Goal: Communication & Community: Answer question/provide support

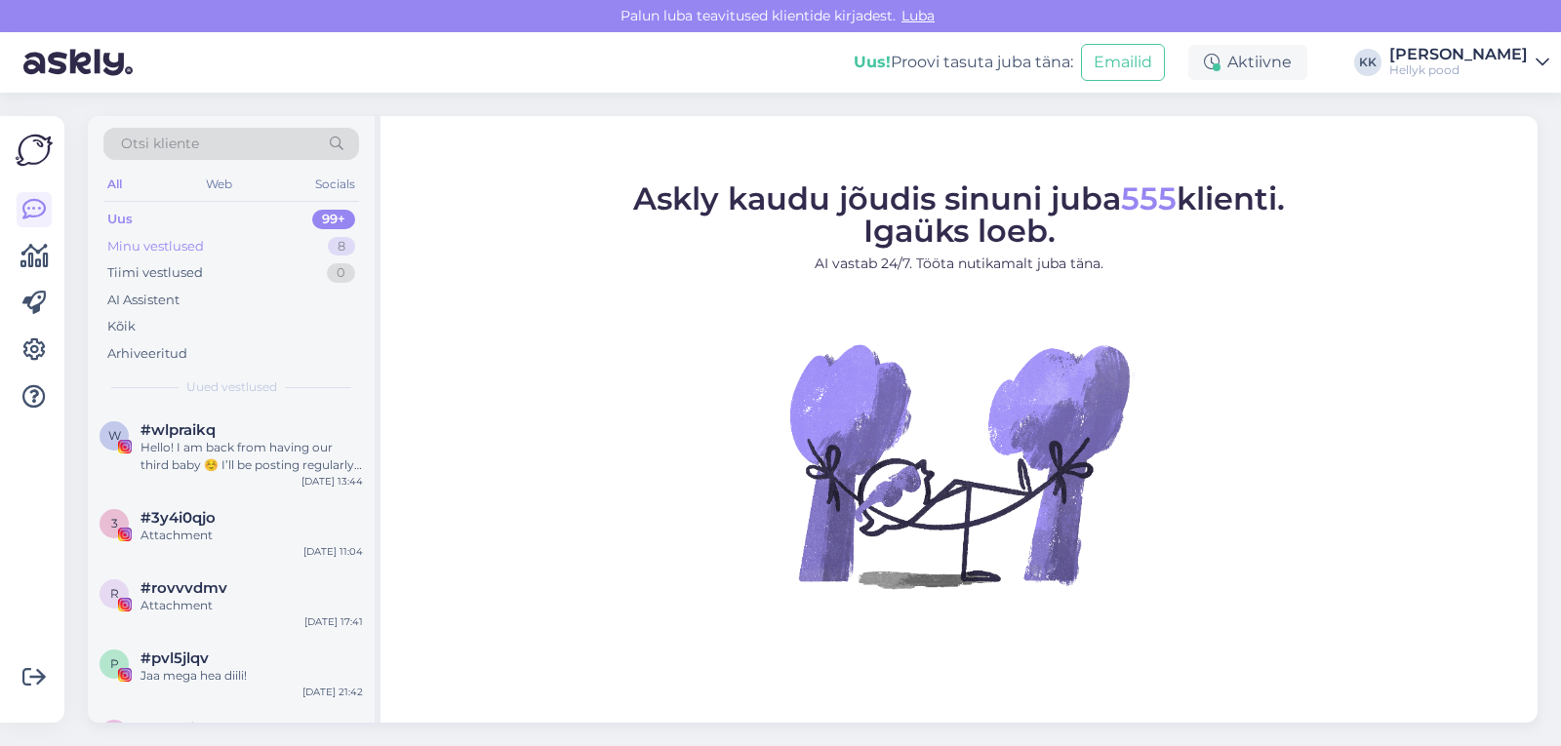
click at [154, 248] on div "Minu vestlused" at bounding box center [155, 247] width 97 height 20
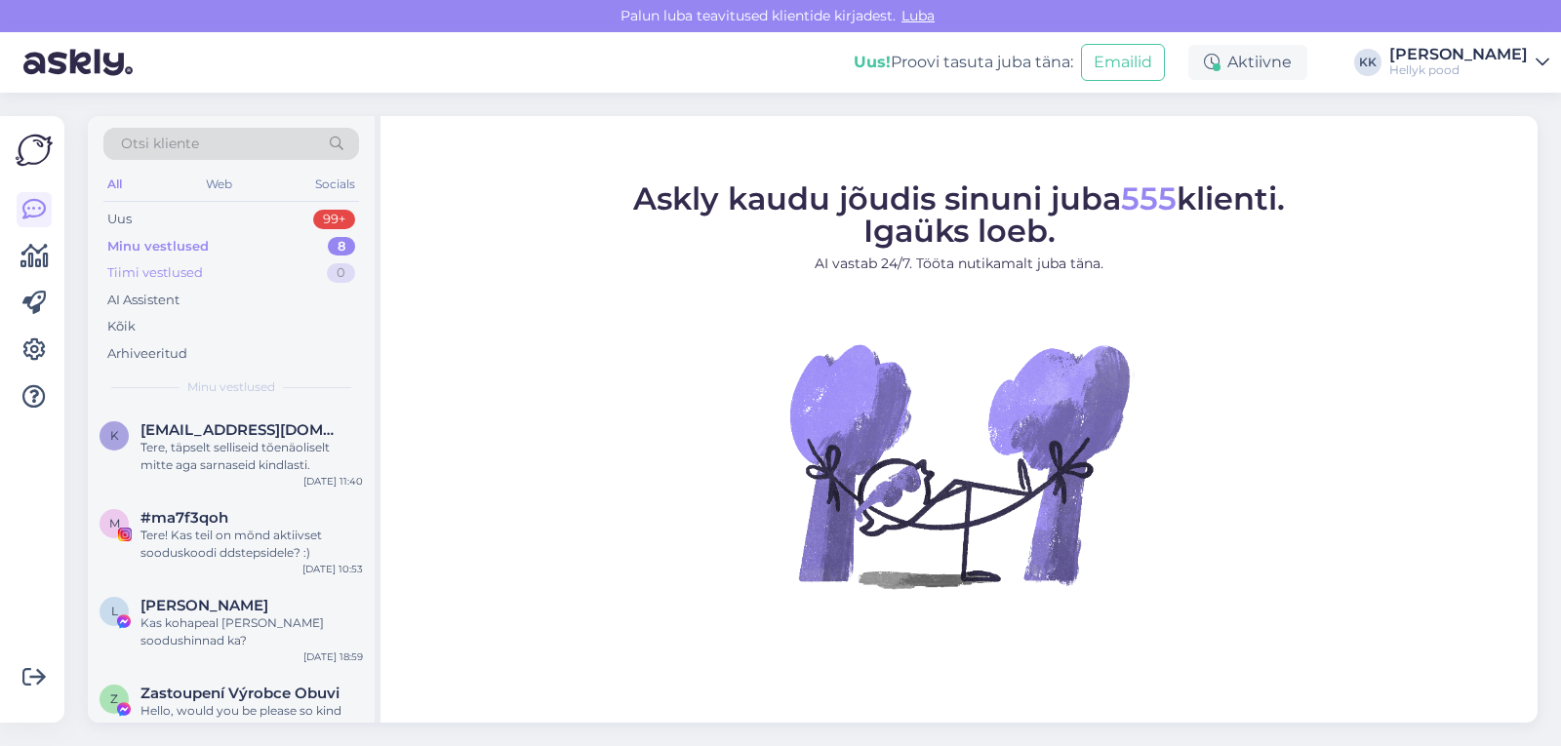
click at [154, 275] on div "Tiimi vestlused" at bounding box center [155, 273] width 96 height 20
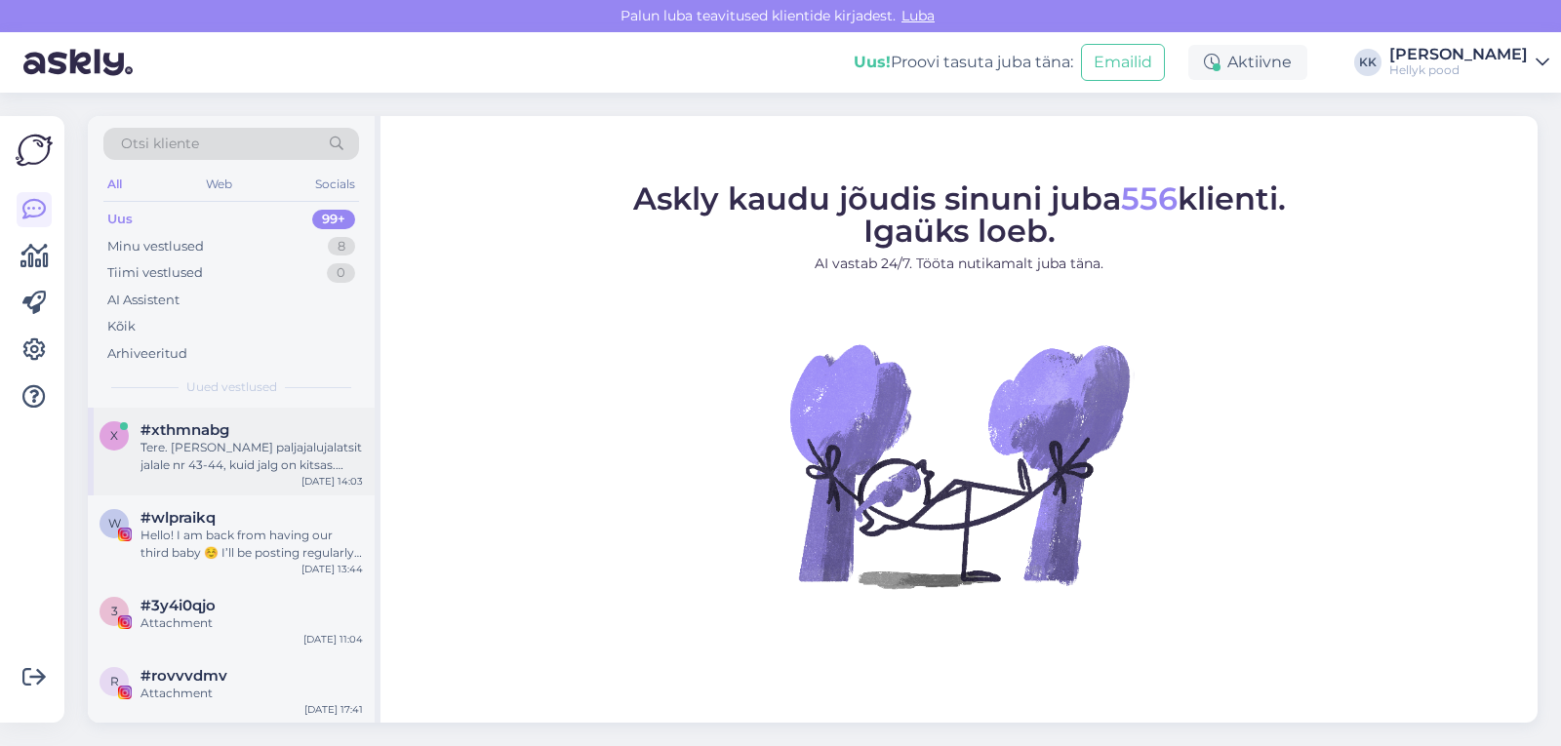
click at [196, 438] on span "#xthmnabg" at bounding box center [184, 430] width 89 height 18
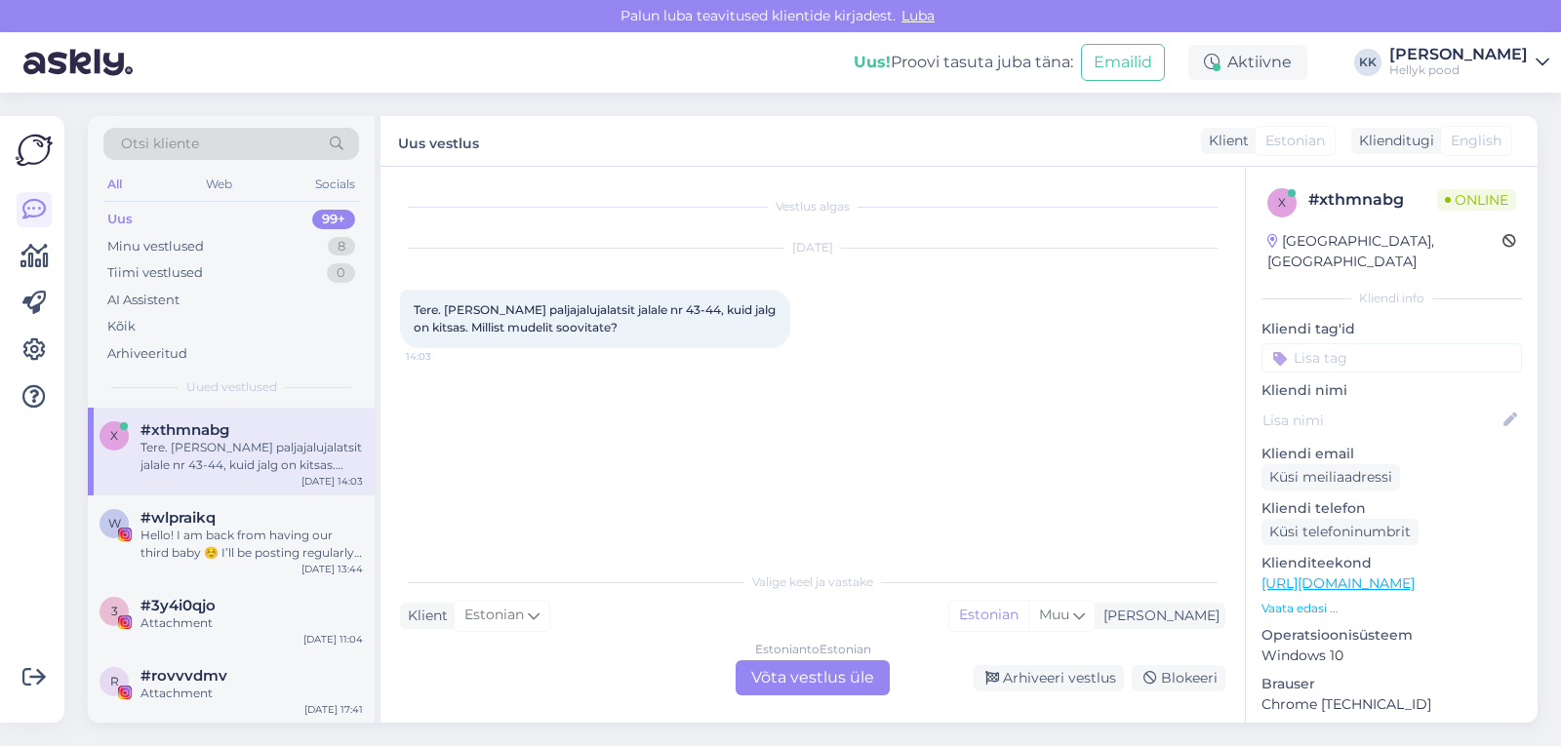
click at [803, 670] on div "Estonian to Estonian Võta vestlus üle" at bounding box center [812, 677] width 154 height 35
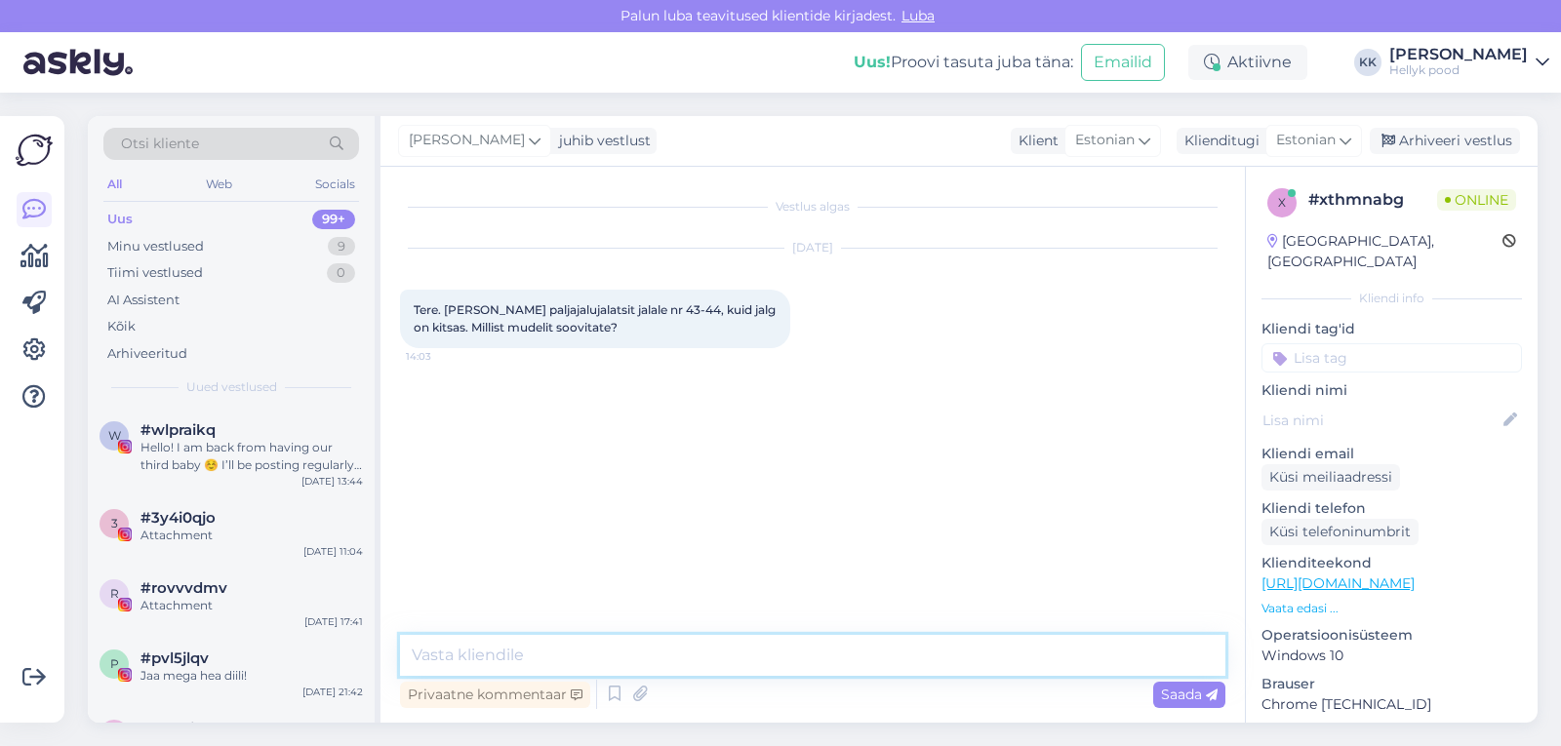
click at [590, 657] on textarea at bounding box center [812, 655] width 825 height 41
click at [825, 655] on textarea "Tere! Milliseid jalanõusid te silma peate? Kas tekstiilist, nahast vabaajajalan…" at bounding box center [812, 655] width 825 height 41
type textarea "Tere! Milliseid jalanõusid te silma peate? Kas tekstiilist, nahast vabaajajalan…"
click at [1180, 703] on div "Saada" at bounding box center [1189, 695] width 72 height 26
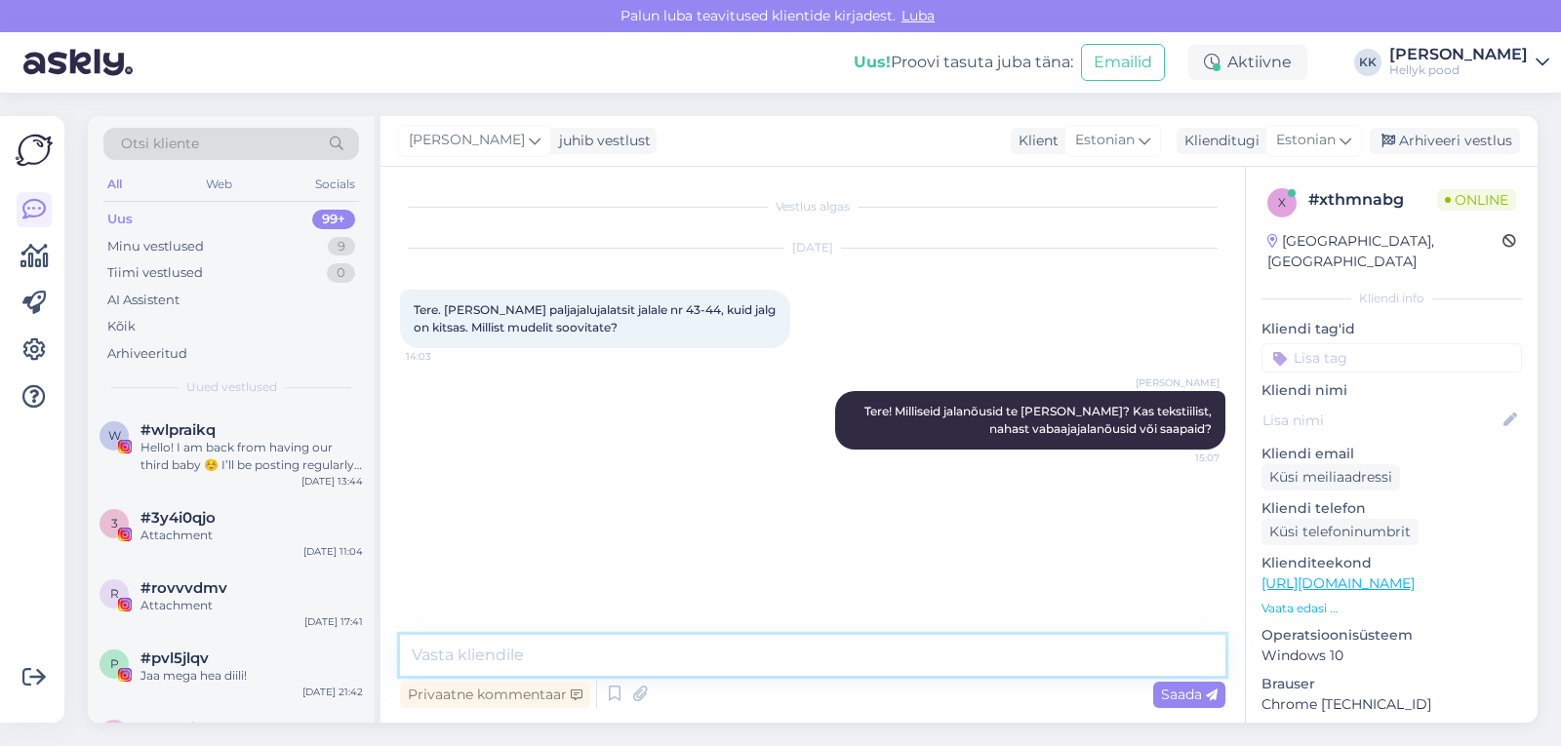
click at [528, 651] on textarea at bounding box center [812, 655] width 825 height 41
type textarea "G"
type textarea "Soovitan vaadata Groundise jalanõusid, neid on ka kitsamale jalale."
click at [1184, 697] on span "Saada" at bounding box center [1189, 695] width 57 height 18
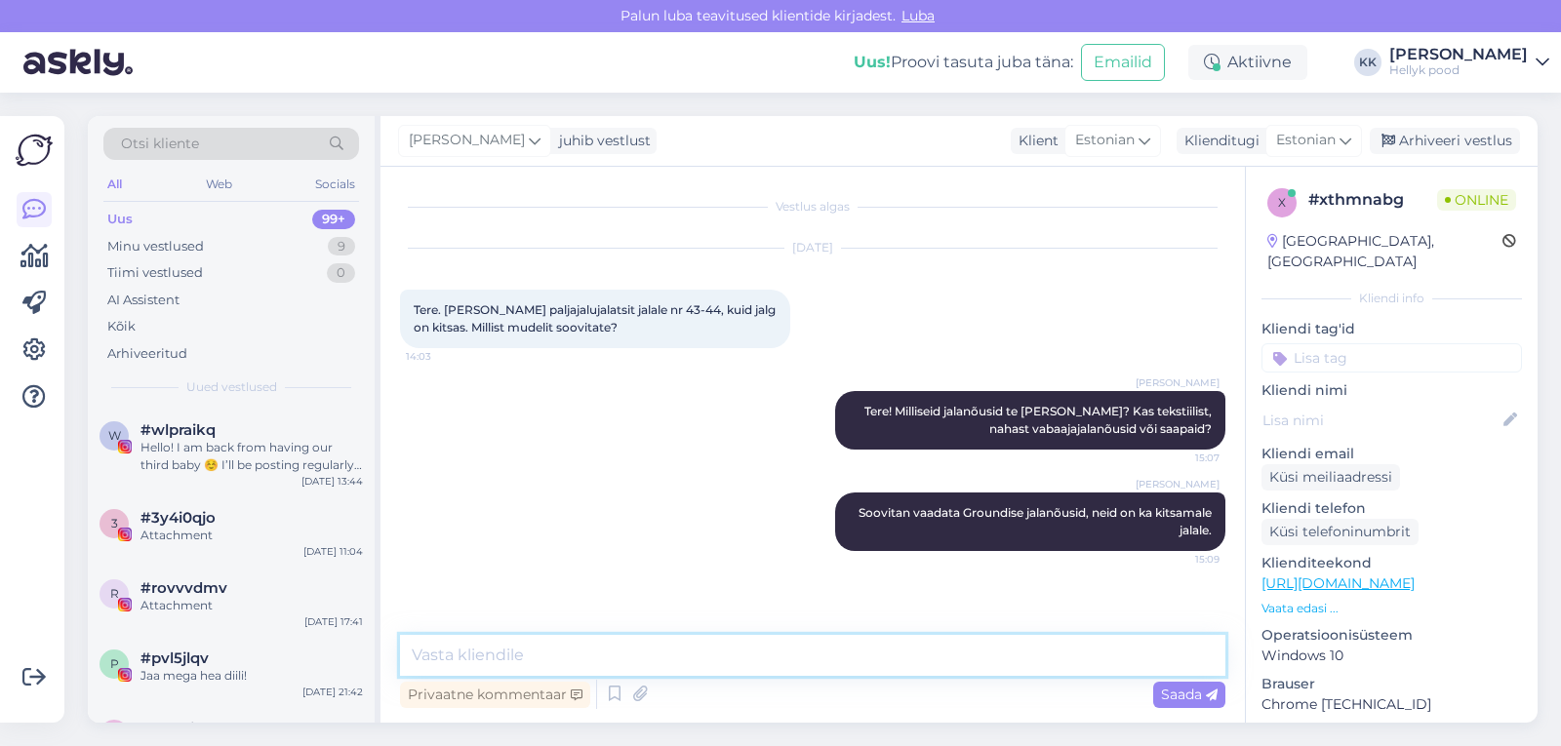
click at [483, 654] on textarea at bounding box center [812, 655] width 825 height 41
paste textarea "https://hellyk.ee/?s=groundies&post_type=product"
type textarea "[URL][DOMAIN_NAME]"
click at [1177, 697] on span "Saada" at bounding box center [1189, 695] width 57 height 18
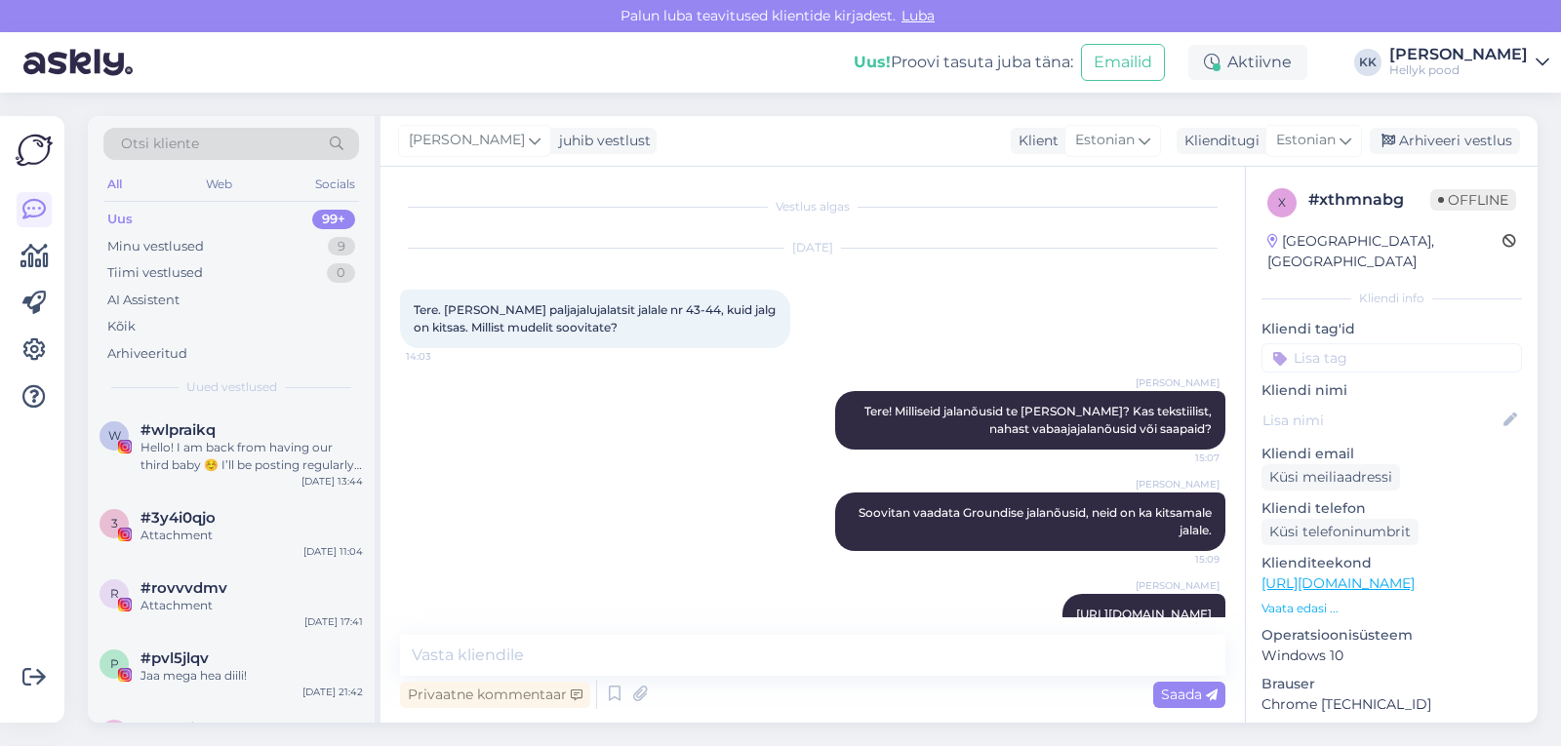
scroll to position [39, 0]
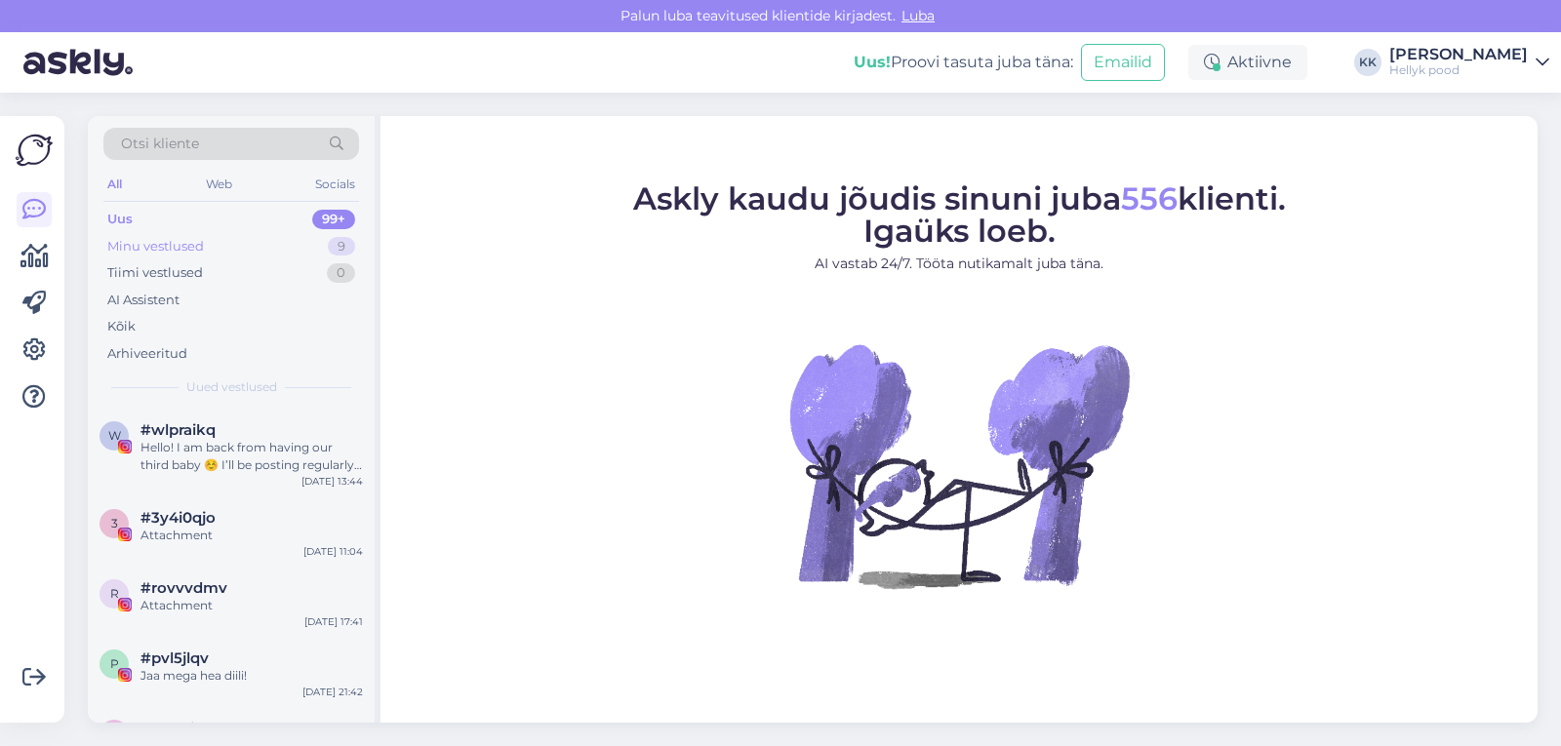
click at [142, 239] on div "Minu vestlused" at bounding box center [155, 247] width 97 height 20
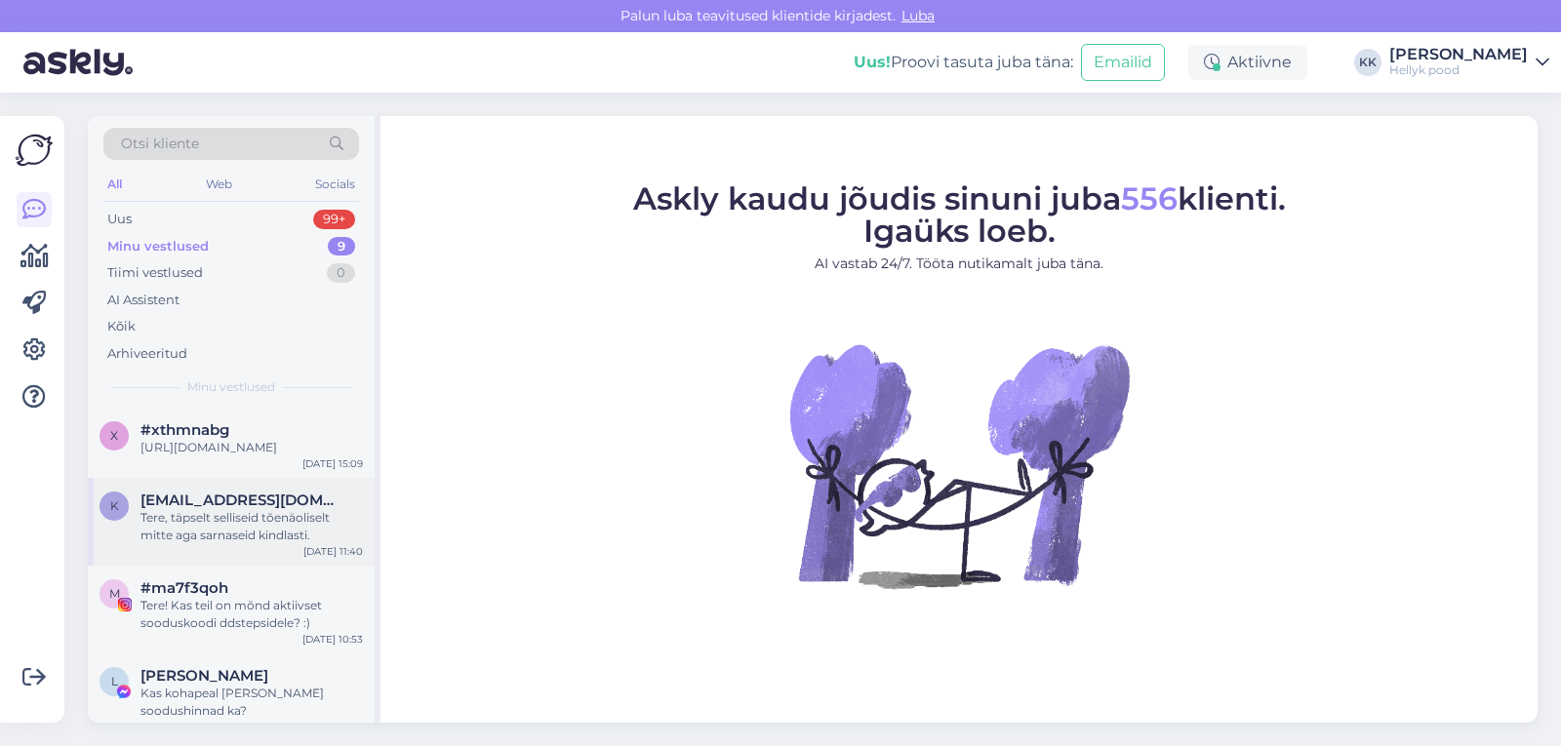
click at [186, 536] on div "Tere, täpselt selliseid tõenäoliselt mitte aga sarnaseid kindlasti." at bounding box center [251, 526] width 222 height 35
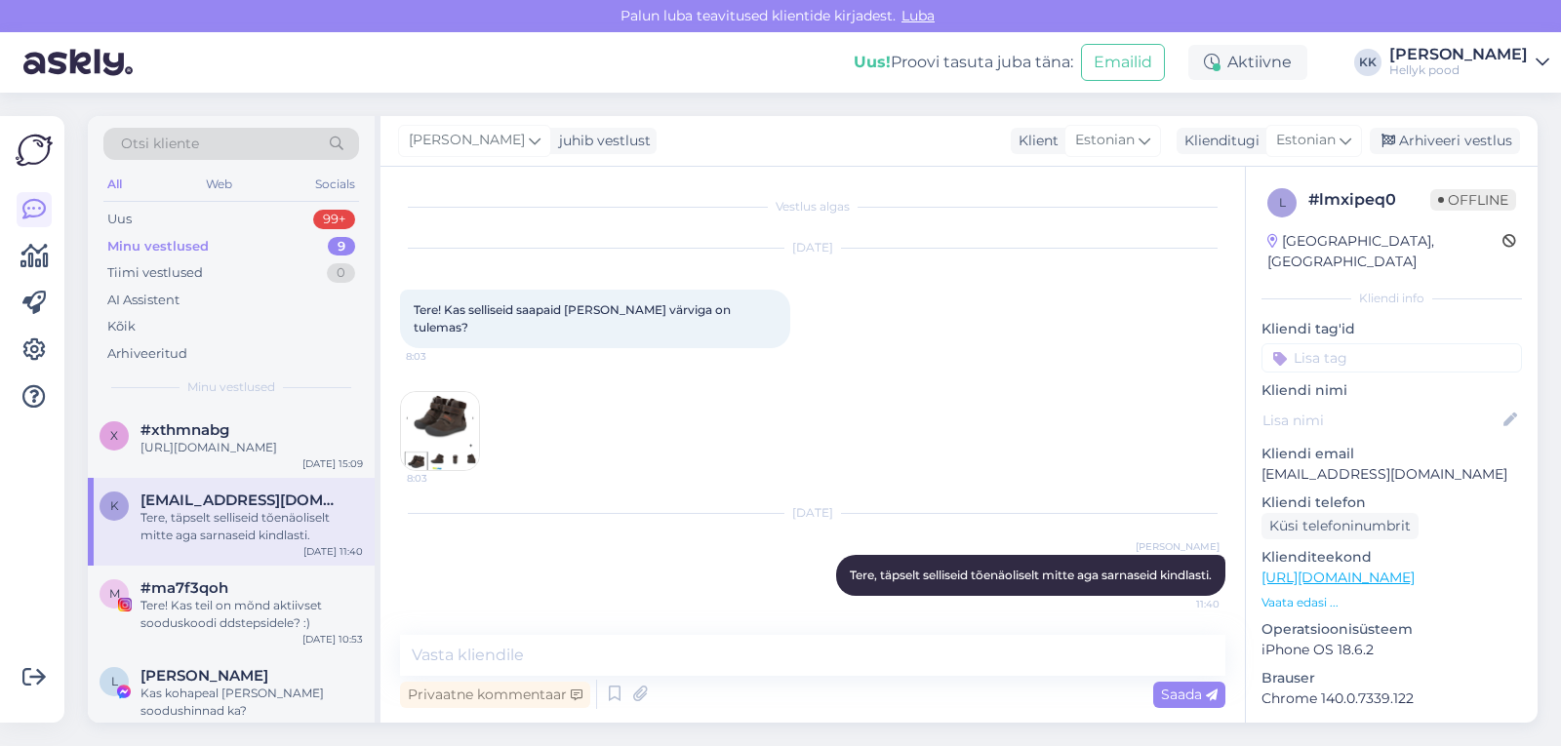
click at [448, 393] on img at bounding box center [440, 431] width 78 height 78
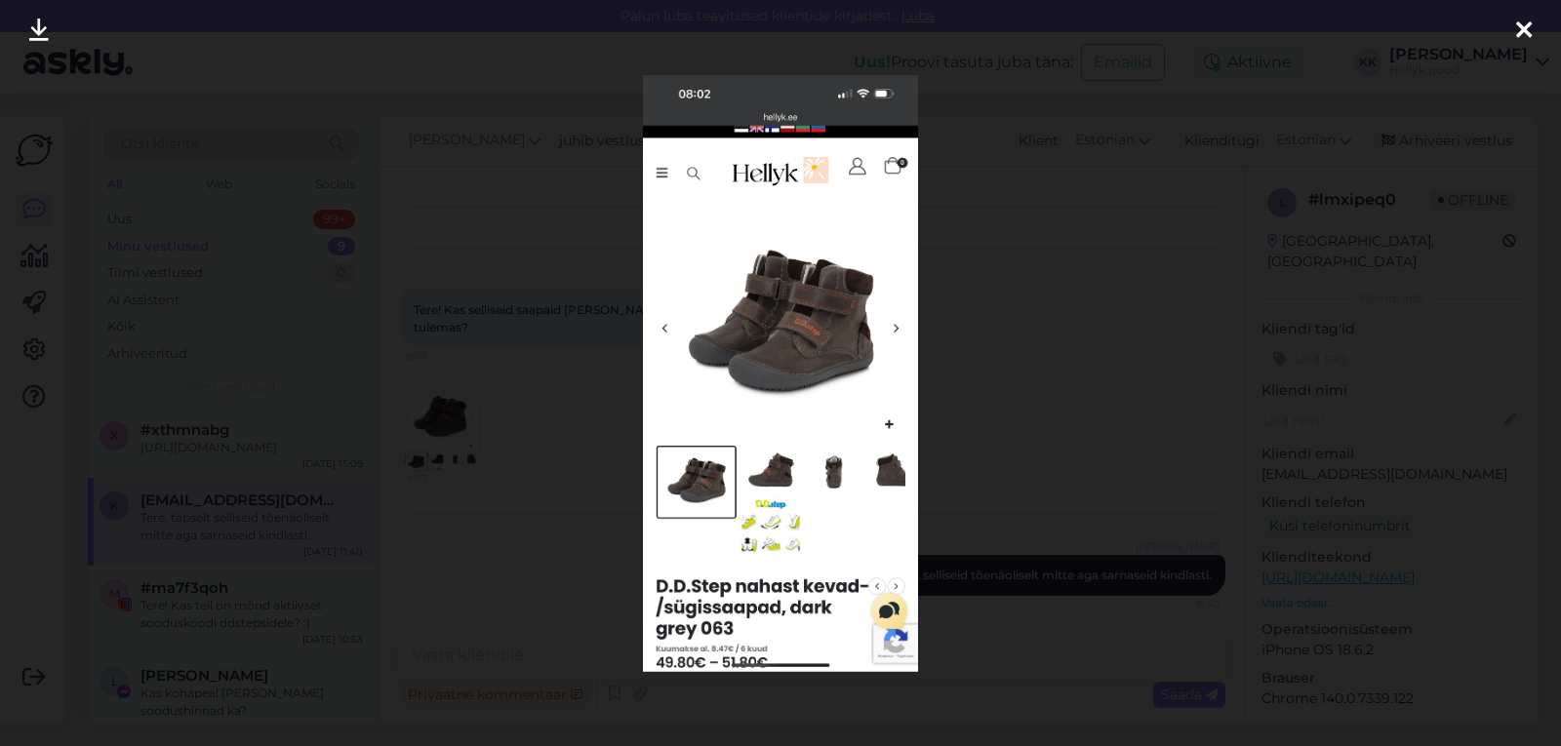
click at [1018, 308] on div at bounding box center [780, 373] width 1561 height 746
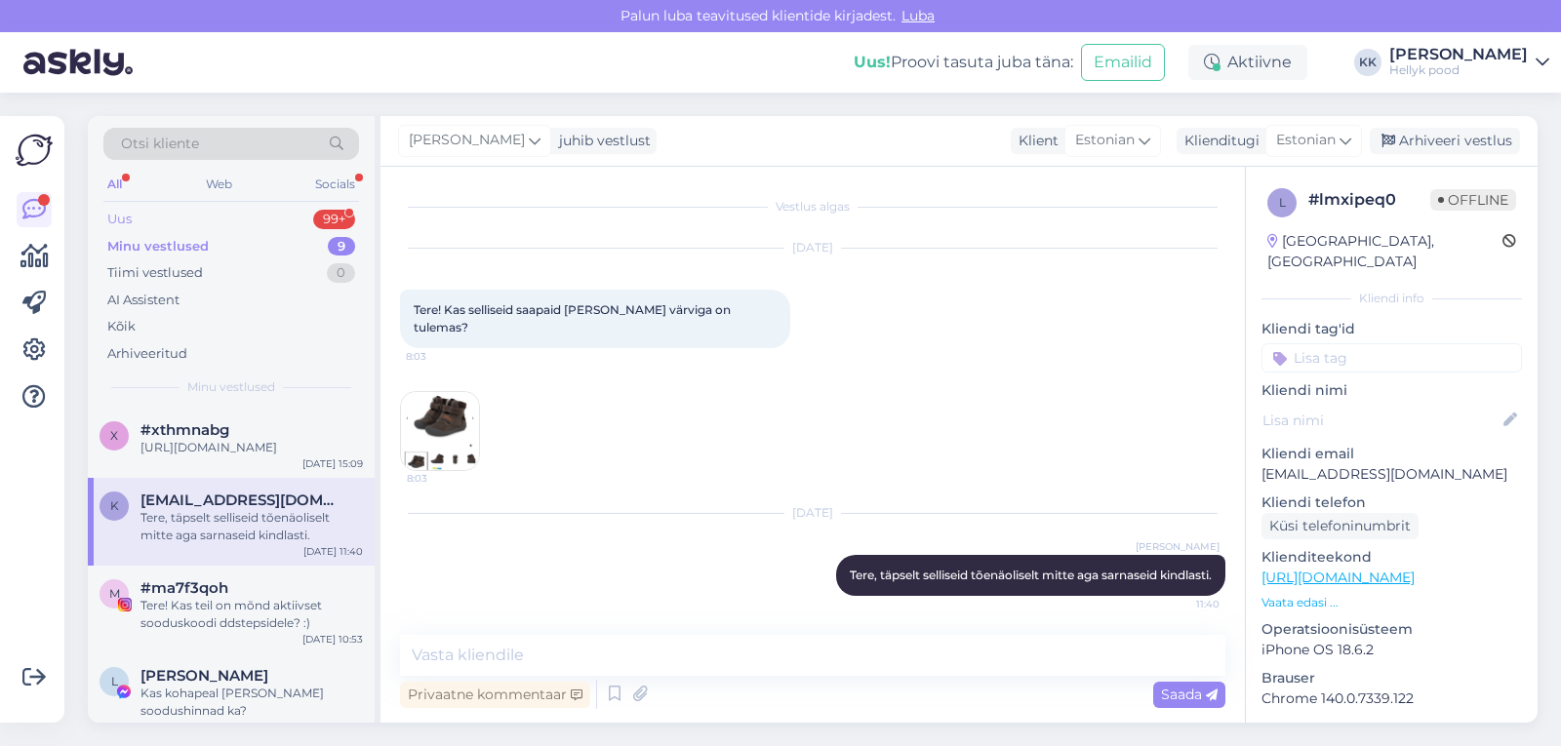
click at [116, 215] on div "Uus" at bounding box center [119, 220] width 24 height 20
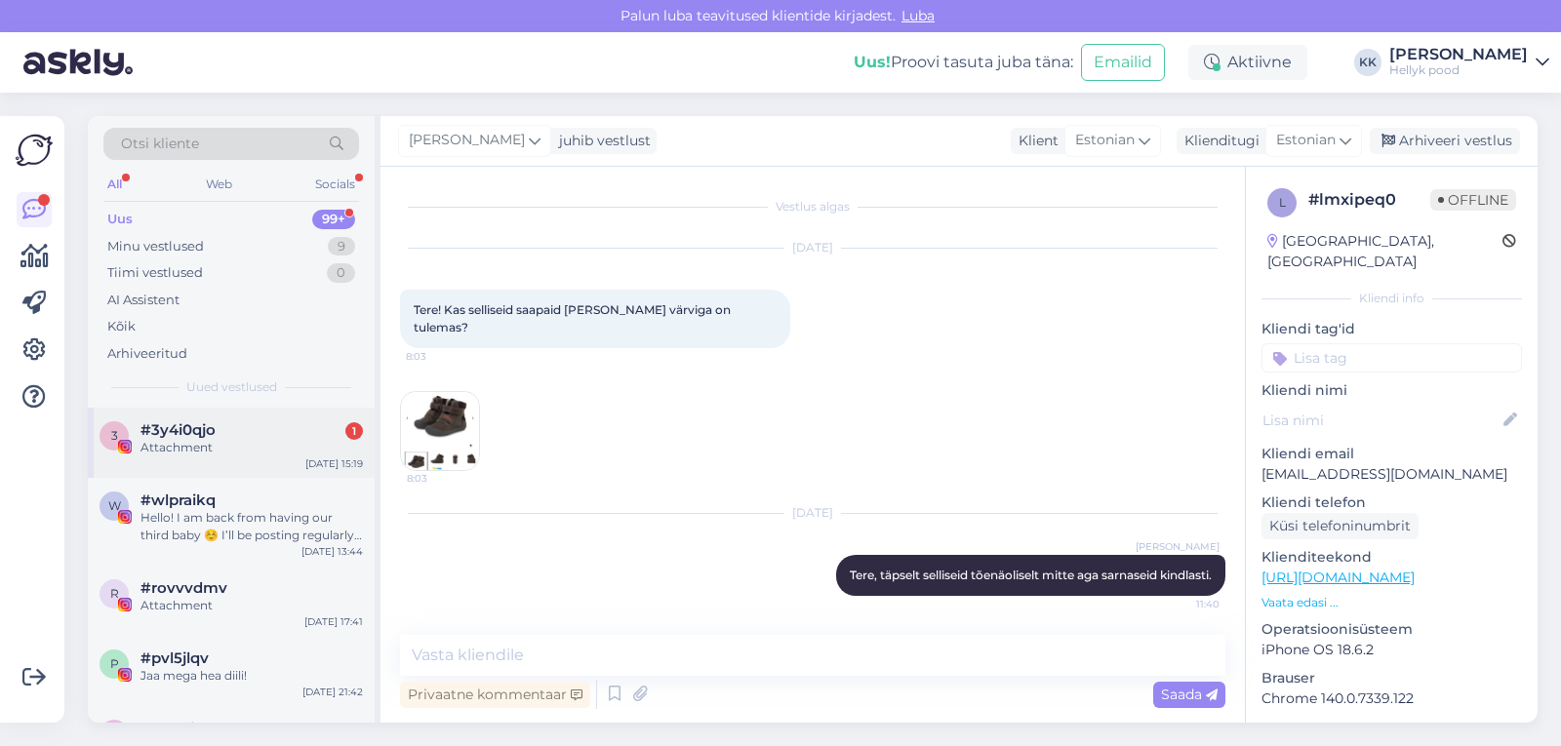
click at [217, 430] on div "#3y4i0qjo 1" at bounding box center [251, 430] width 222 height 18
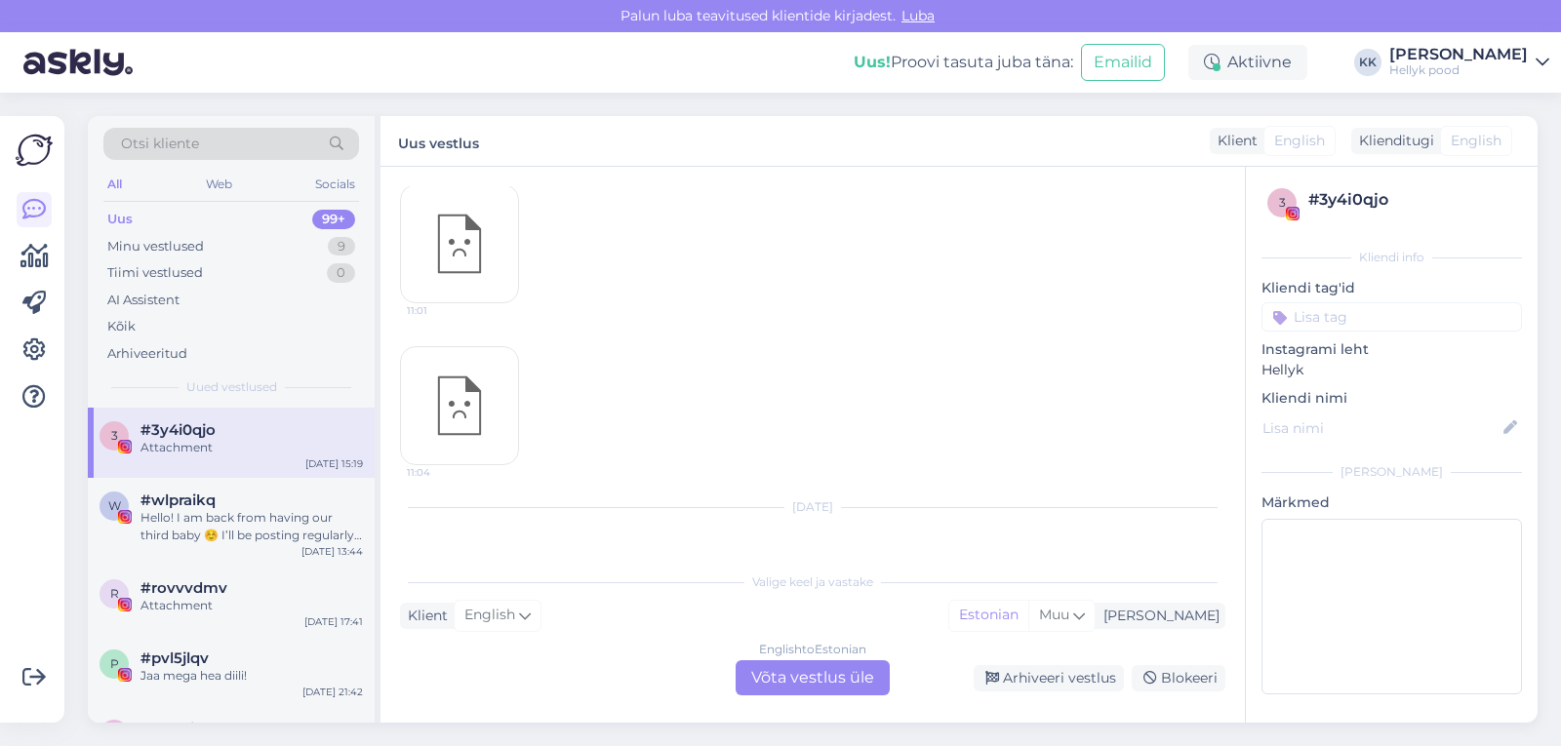
scroll to position [747, 0]
click at [470, 462] on div "15:19" at bounding box center [459, 492] width 119 height 60
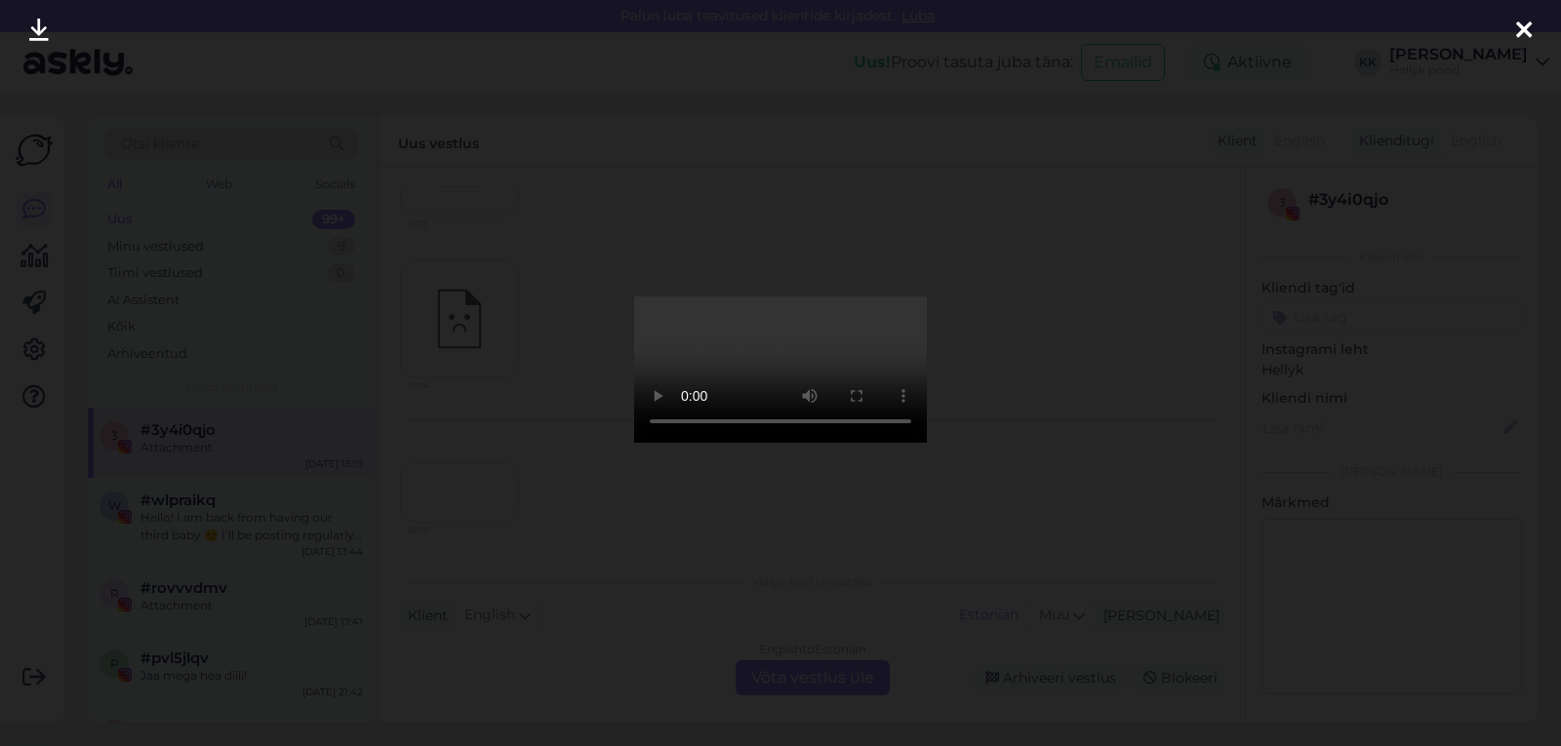
click at [1524, 26] on icon at bounding box center [1524, 31] width 16 height 25
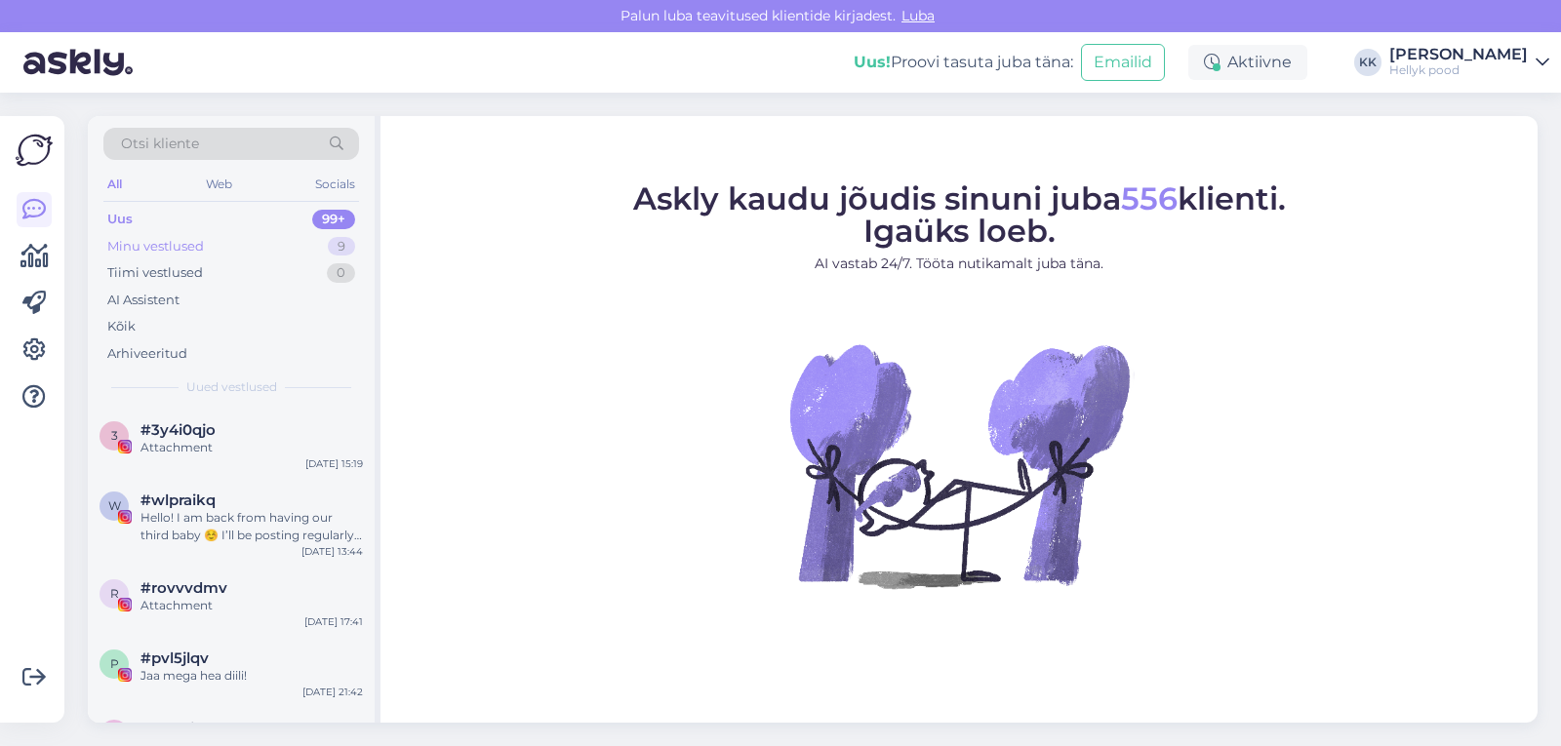
click at [143, 242] on div "Minu vestlused" at bounding box center [155, 247] width 97 height 20
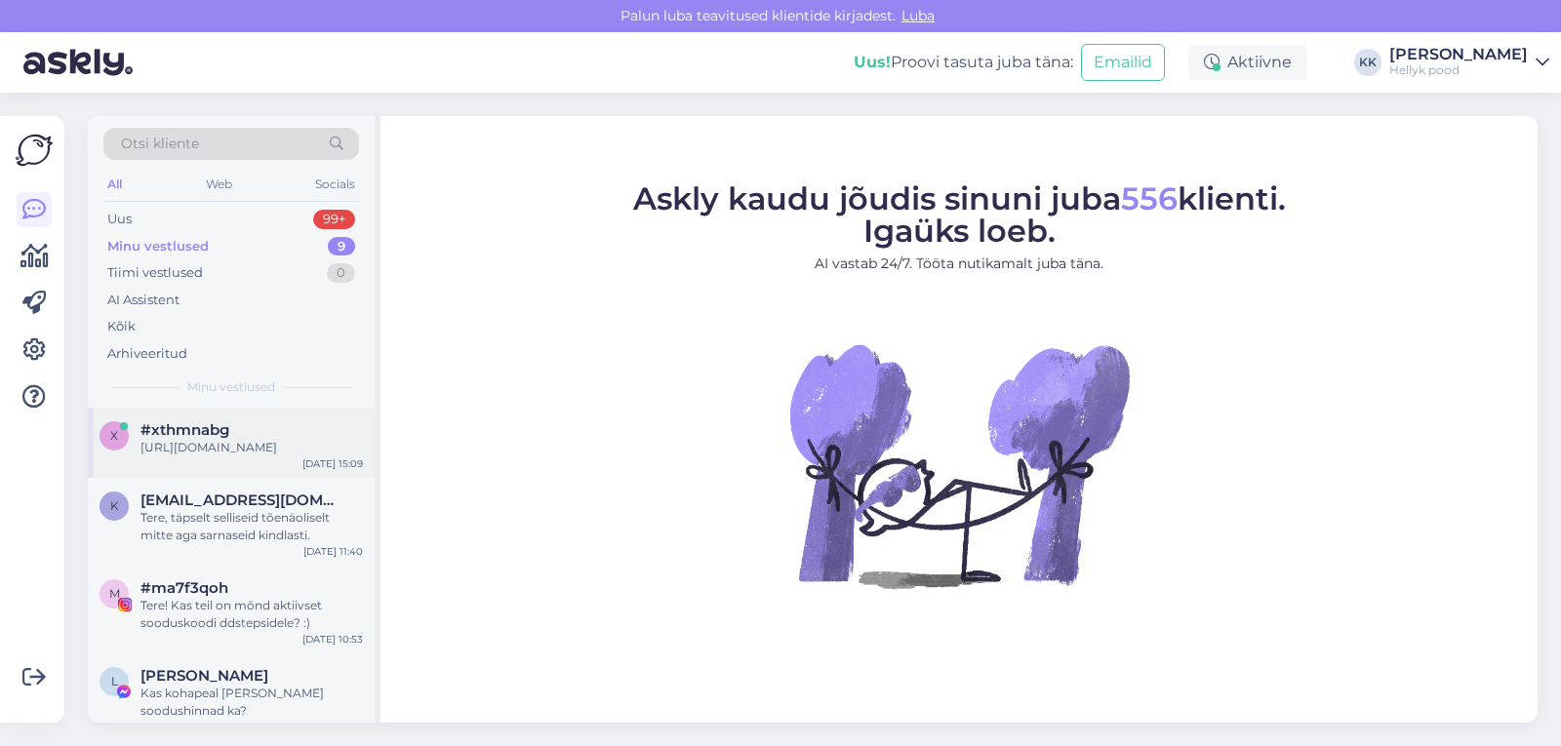
click at [212, 447] on div "https://hellyk.ee/?s=groundies&post_type=product" at bounding box center [251, 448] width 222 height 18
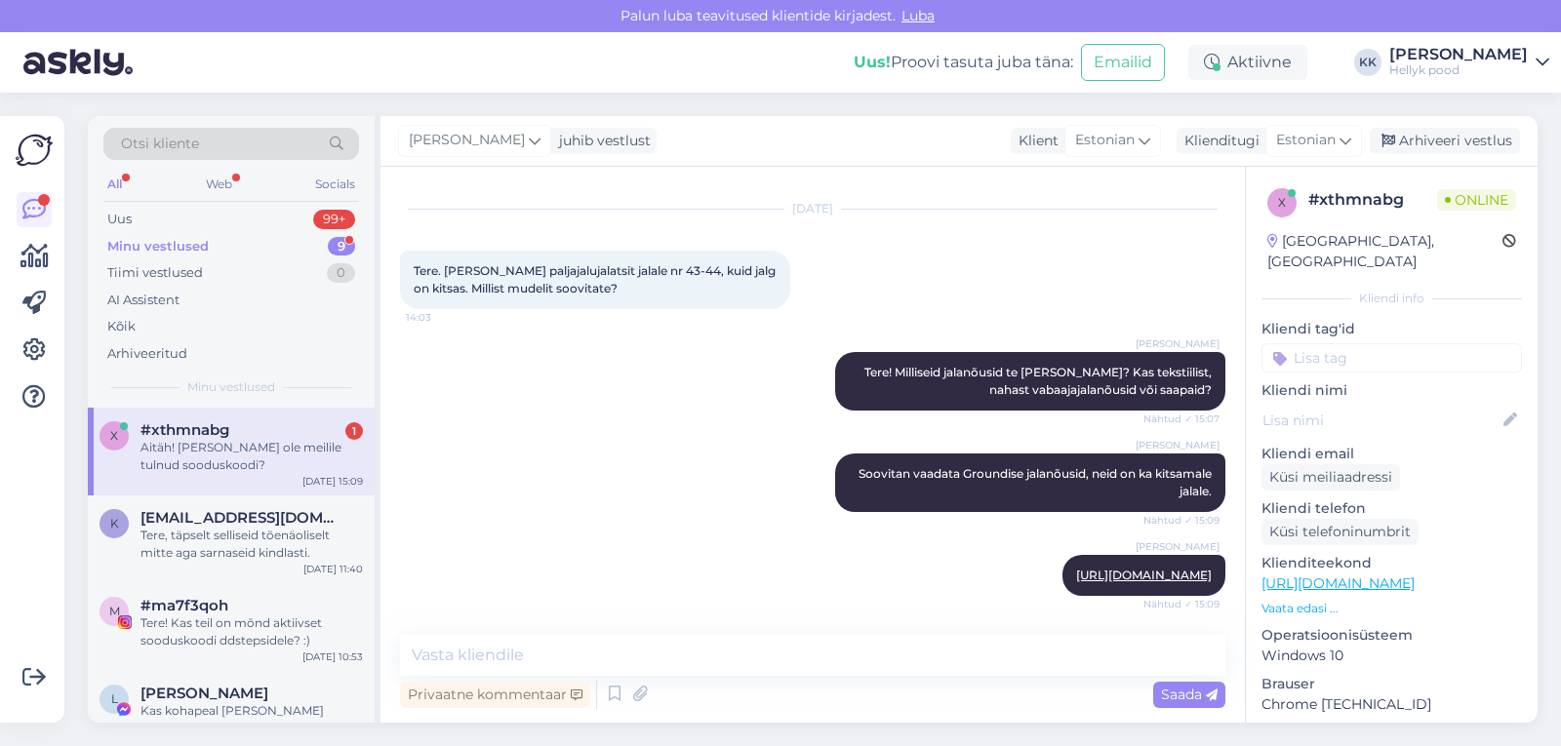
scroll to position [123, 0]
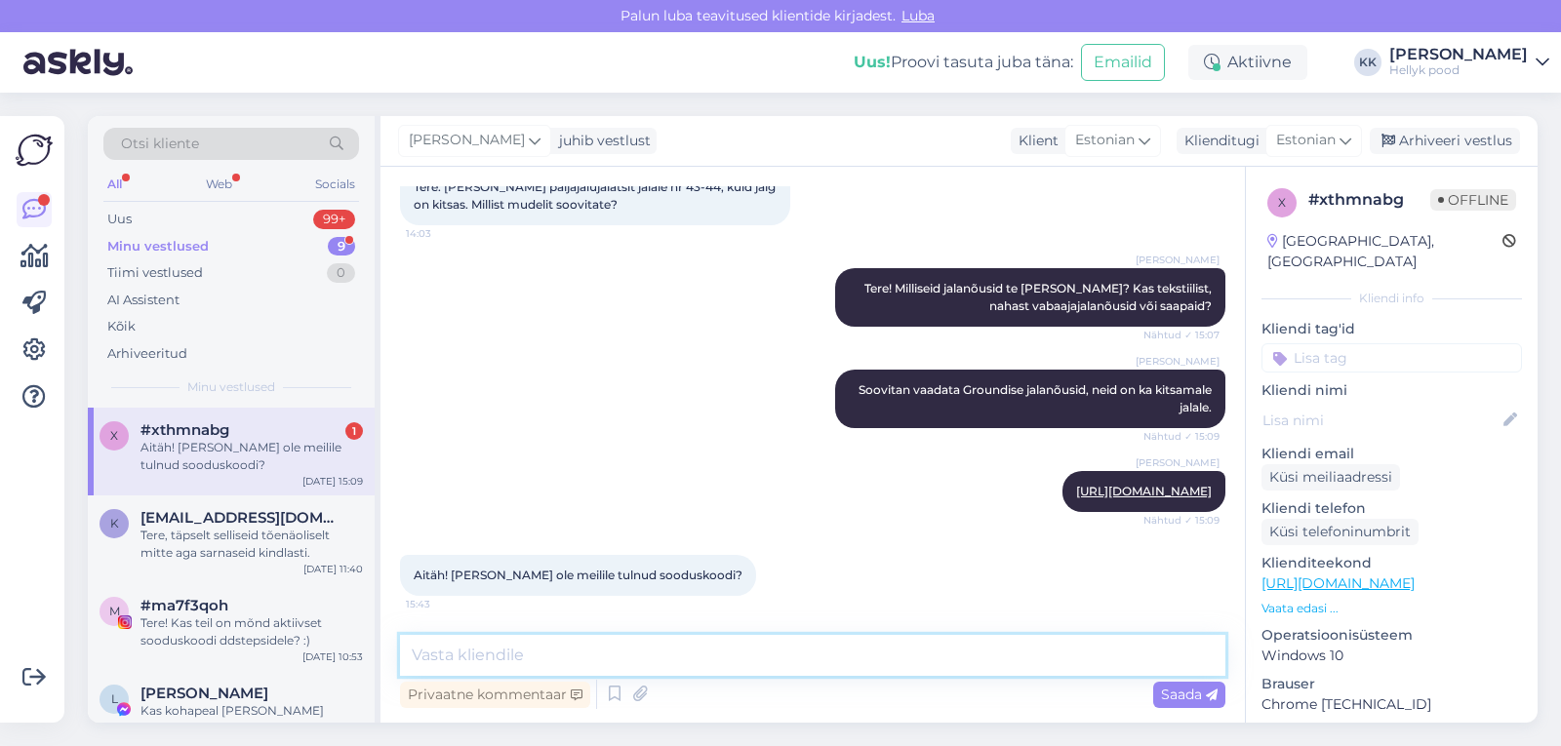
click at [544, 656] on textarea at bounding box center [812, 655] width 825 height 41
click at [710, 653] on textarea "Ehk läks mujale kausta. Esimese ostus sooduskood on esimene10. Toredat ostlemis…" at bounding box center [812, 655] width 825 height 41
type textarea "Ehk läks mujale kausta. Esimese ostu sooduskood on esimene10. Toredat ostlemist…"
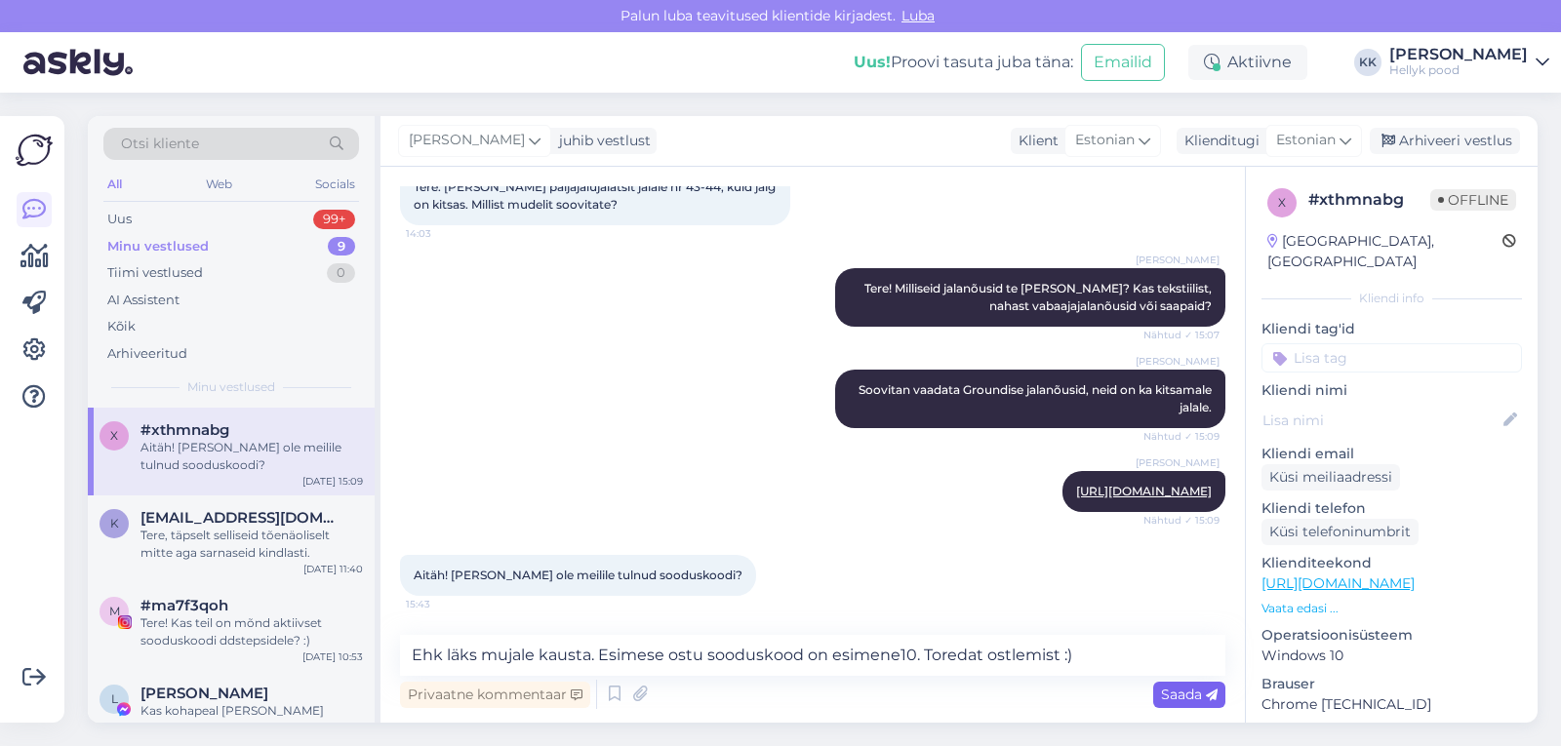
click at [1173, 696] on span "Saada" at bounding box center [1189, 695] width 57 height 18
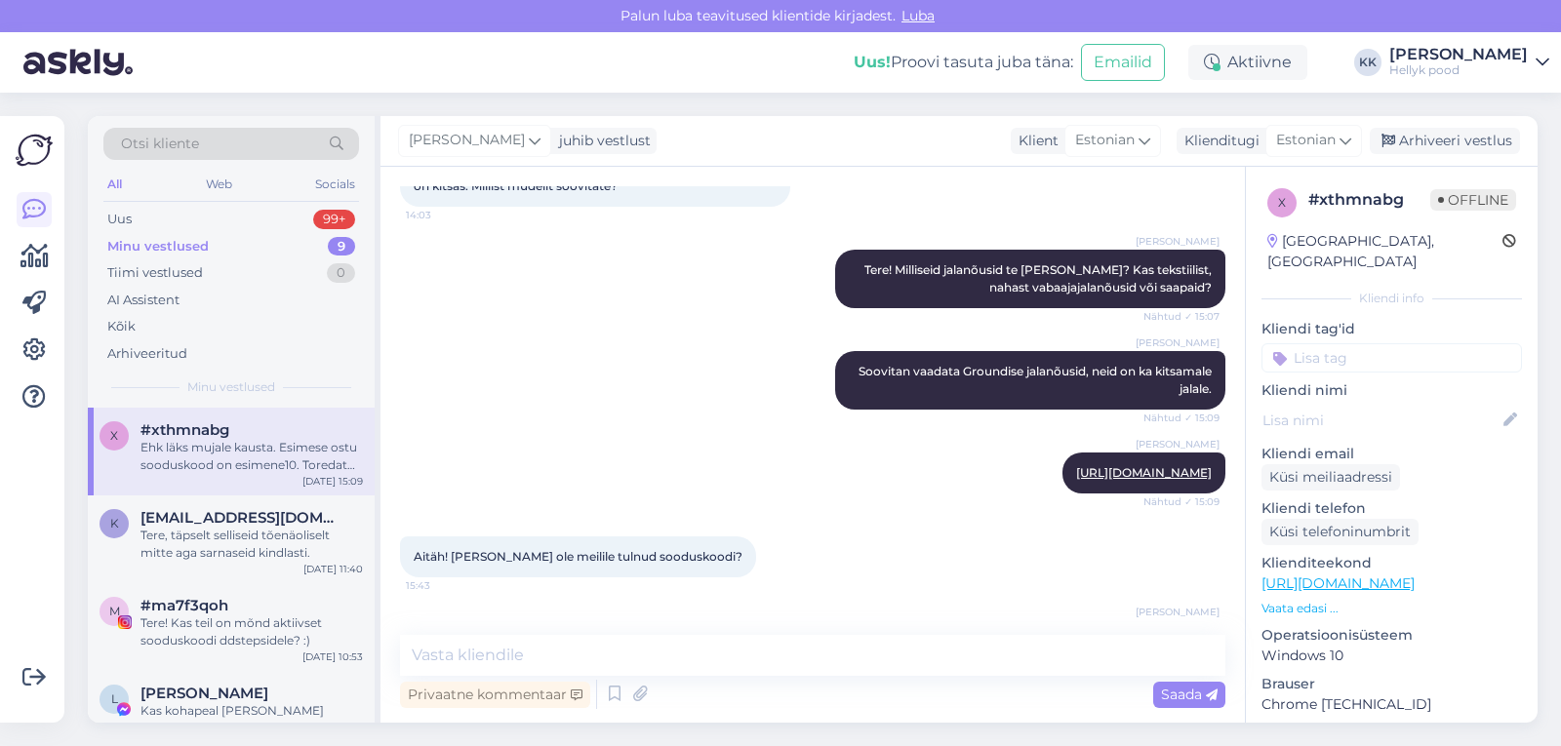
scroll to position [224, 0]
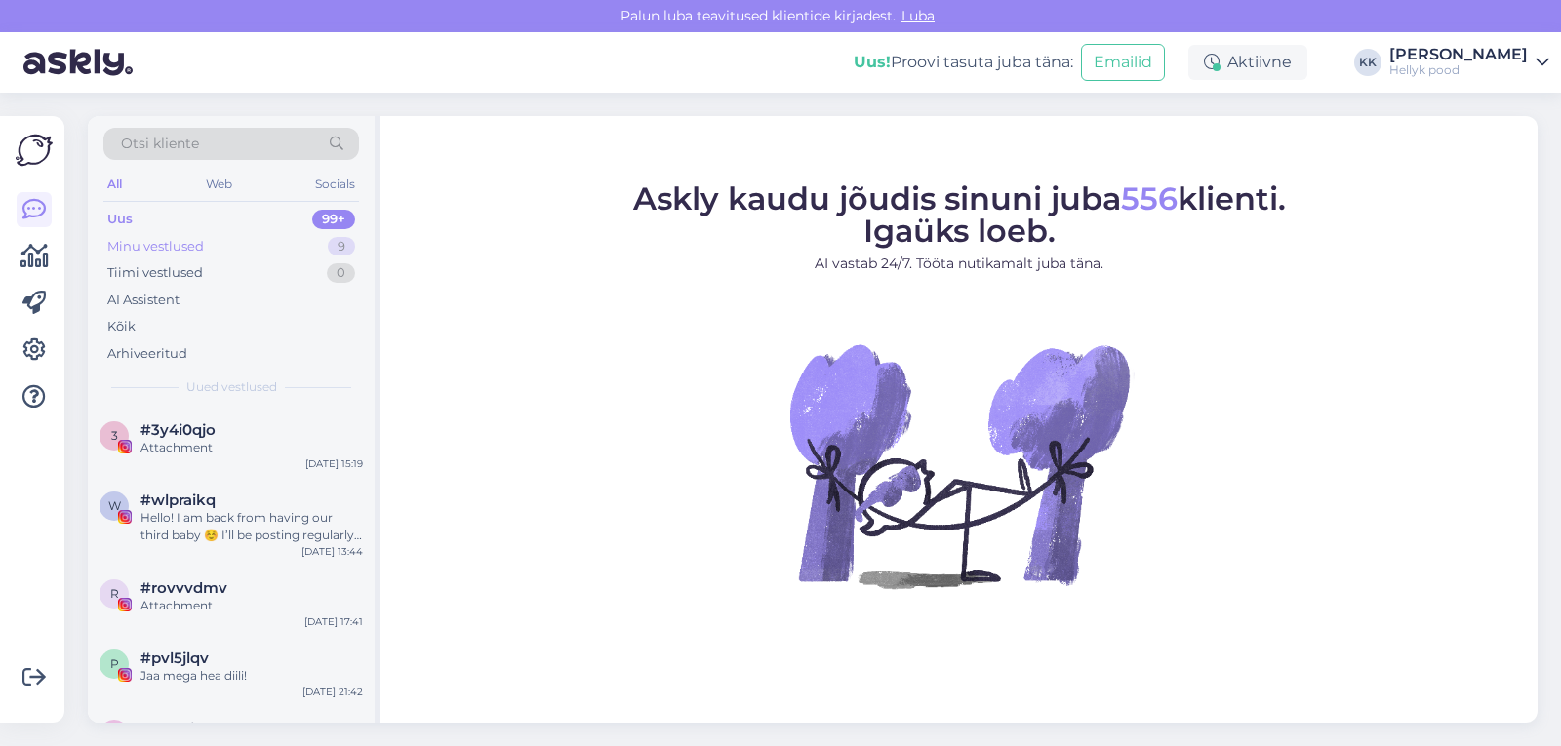
click at [125, 249] on div "Minu vestlused" at bounding box center [155, 247] width 97 height 20
